Goal: Transaction & Acquisition: Purchase product/service

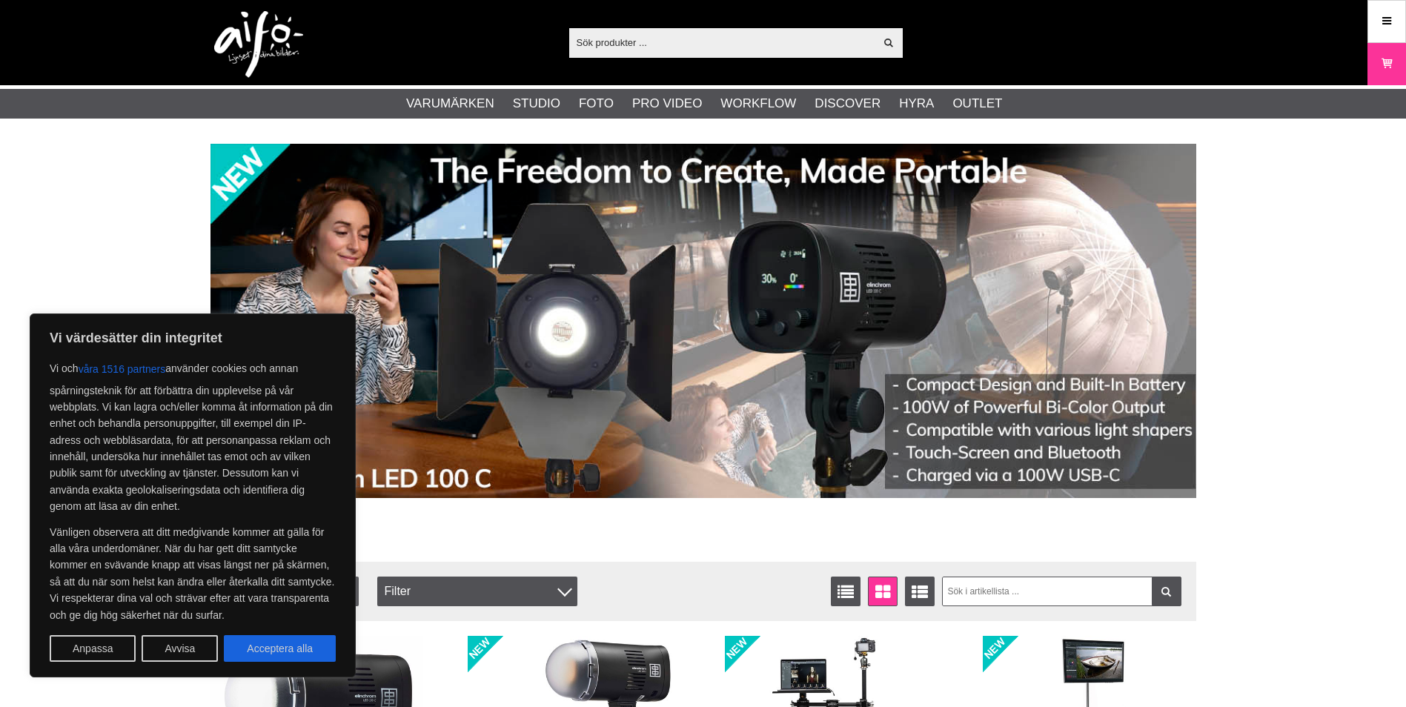
click at [629, 41] on input "text" at bounding box center [722, 42] width 306 height 22
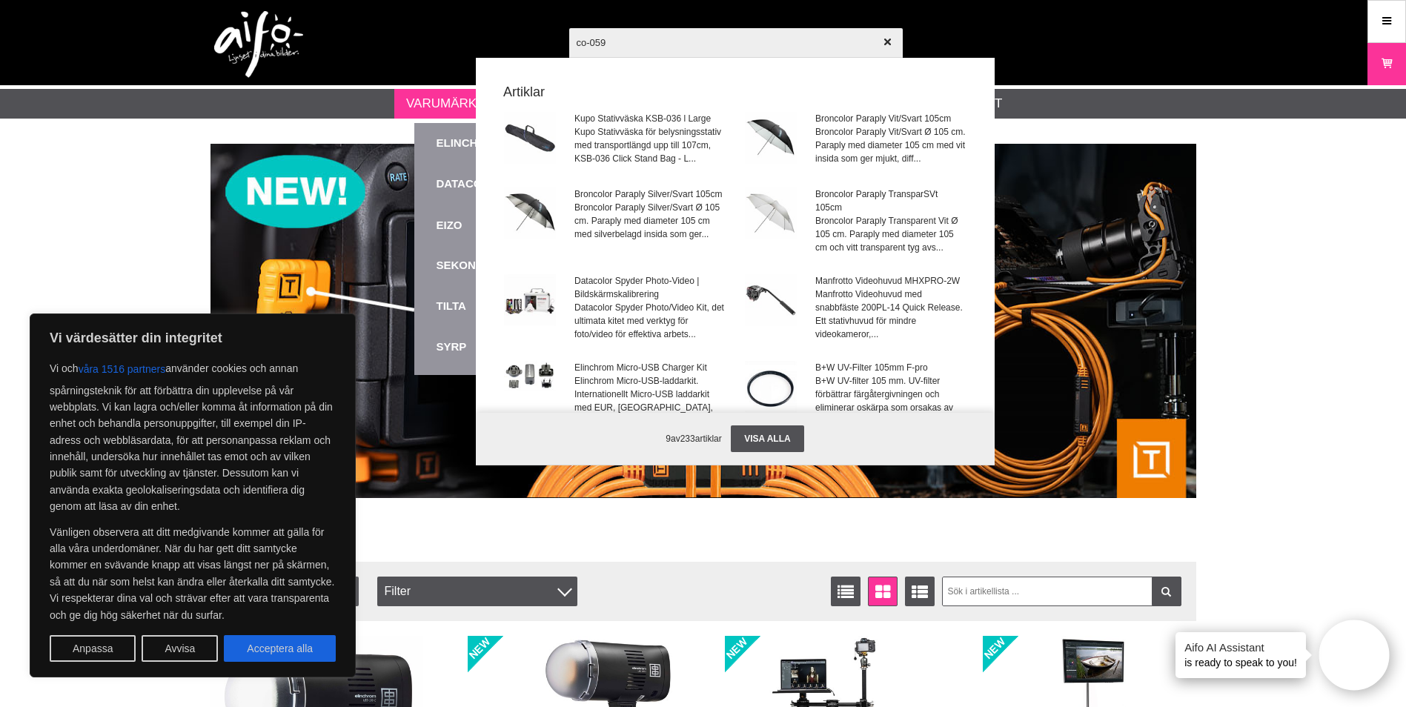
type input "co-0597"
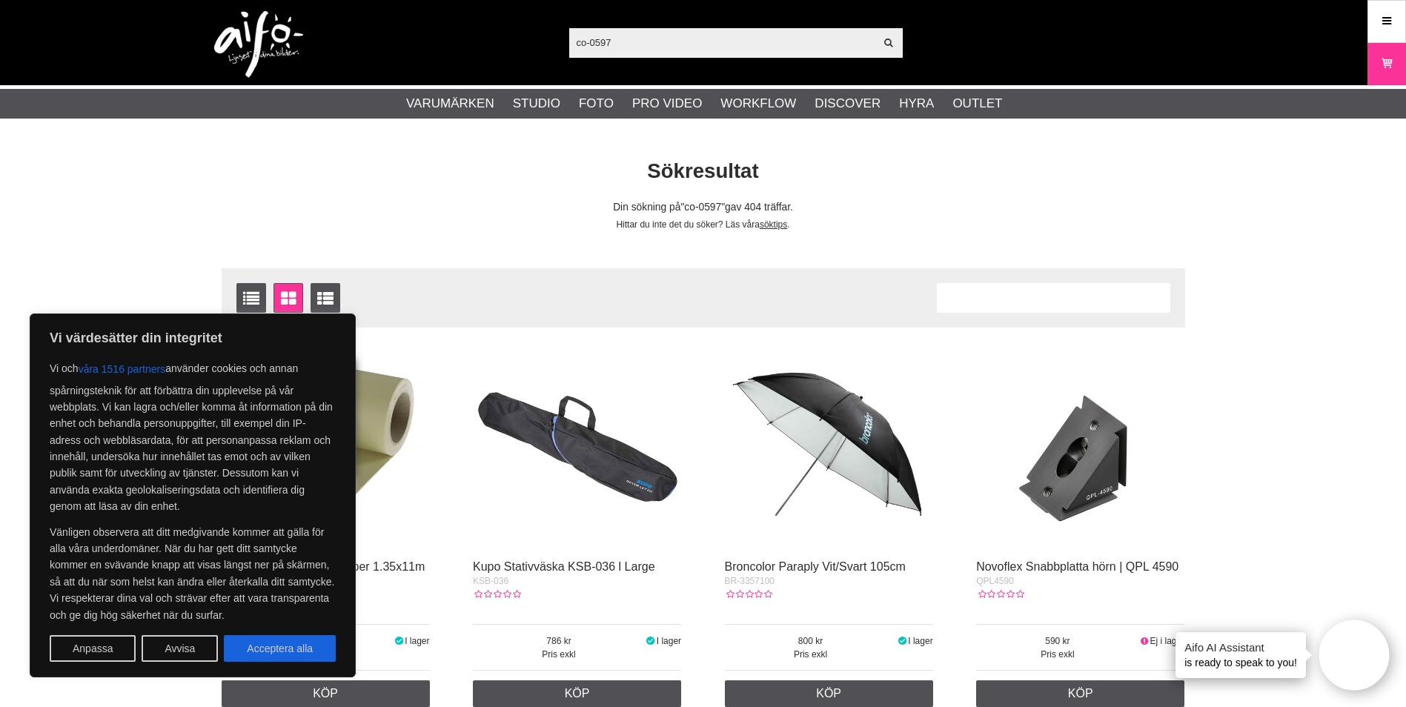
click at [1030, 308] on div "Antal artiklar 404" at bounding box center [1054, 298] width 234 height 30
click at [698, 49] on input "co-0597" at bounding box center [722, 42] width 306 height 22
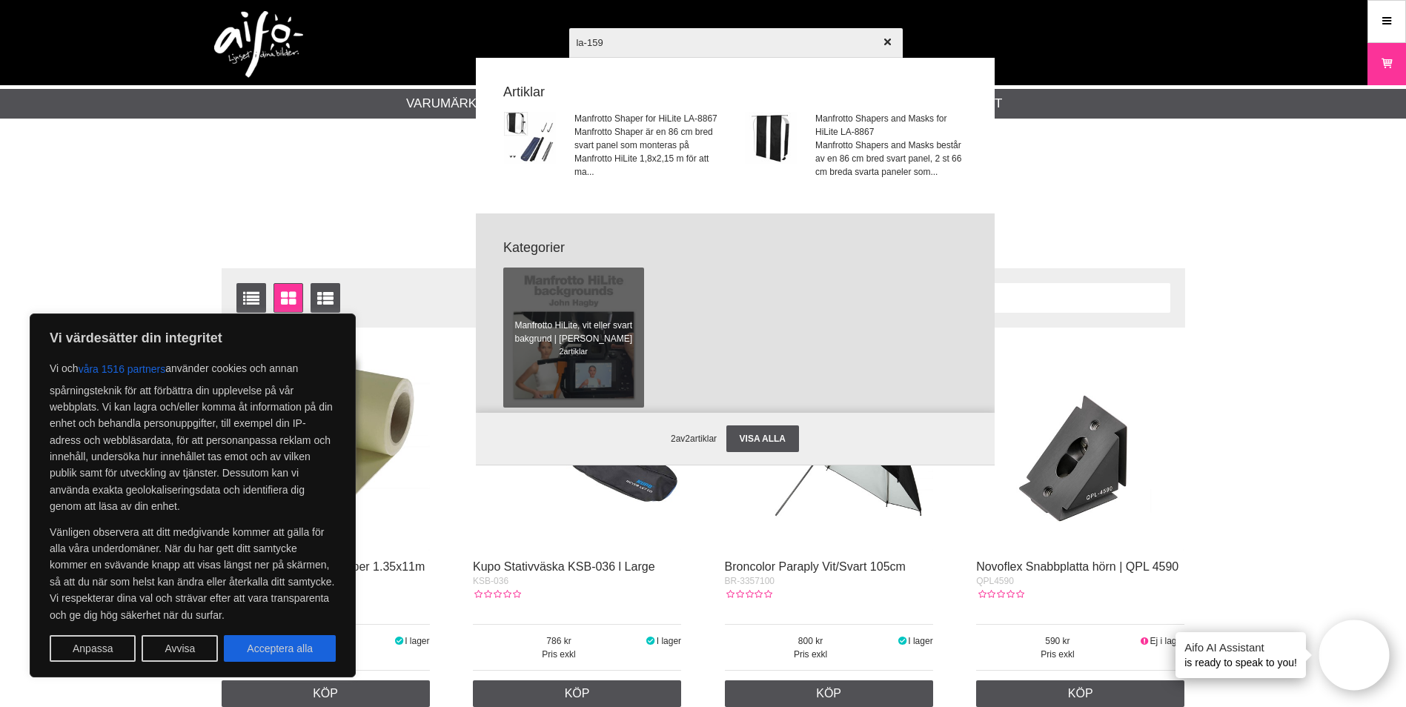
type input "la-1592"
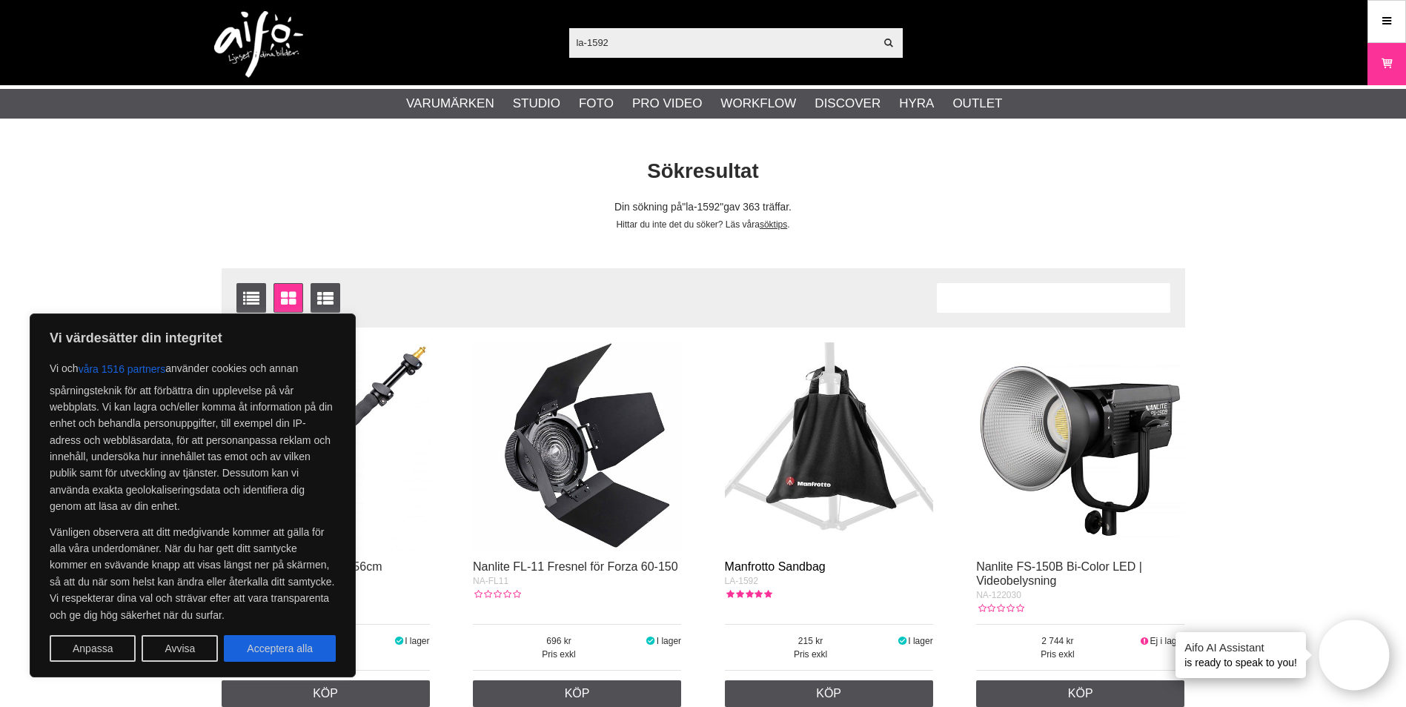
click at [804, 565] on link "Manfrotto Sandbag" at bounding box center [775, 566] width 101 height 13
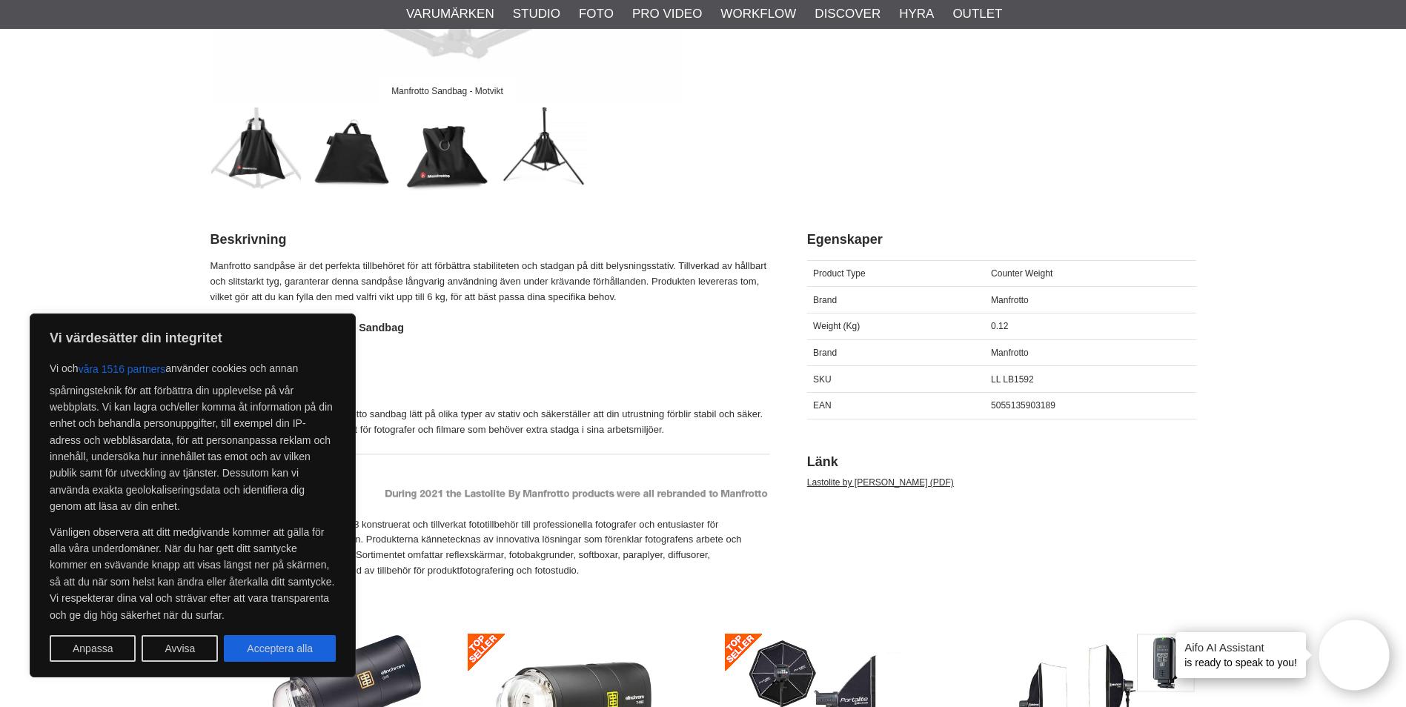
scroll to position [593, 0]
